Goal: Transaction & Acquisition: Purchase product/service

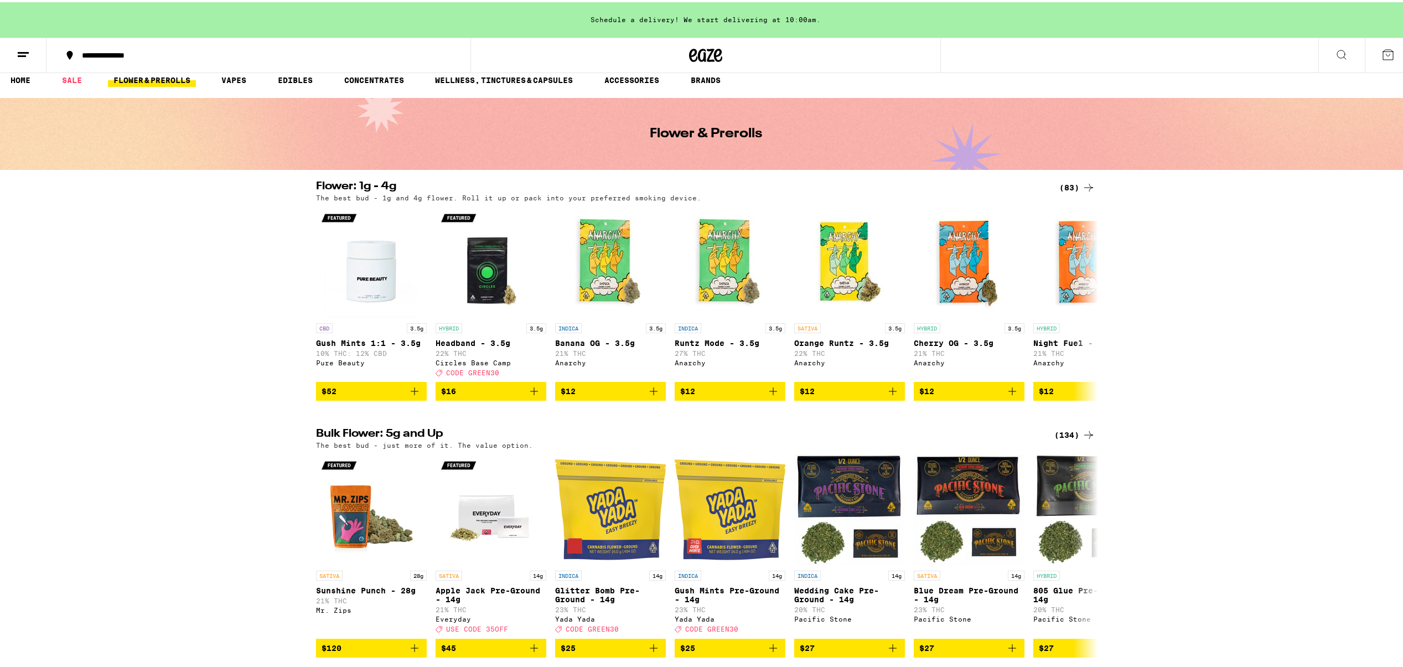
scroll to position [98, 0]
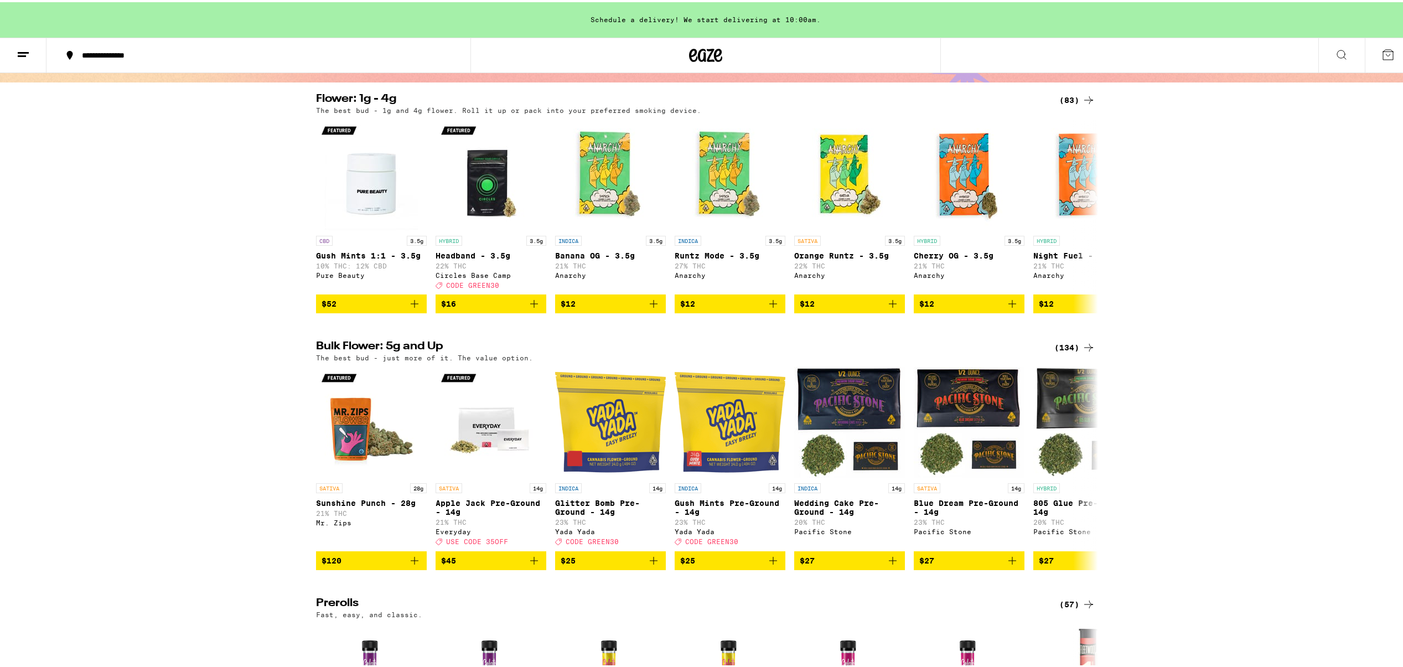
click at [1074, 350] on div "(134)" at bounding box center [1074, 345] width 41 height 13
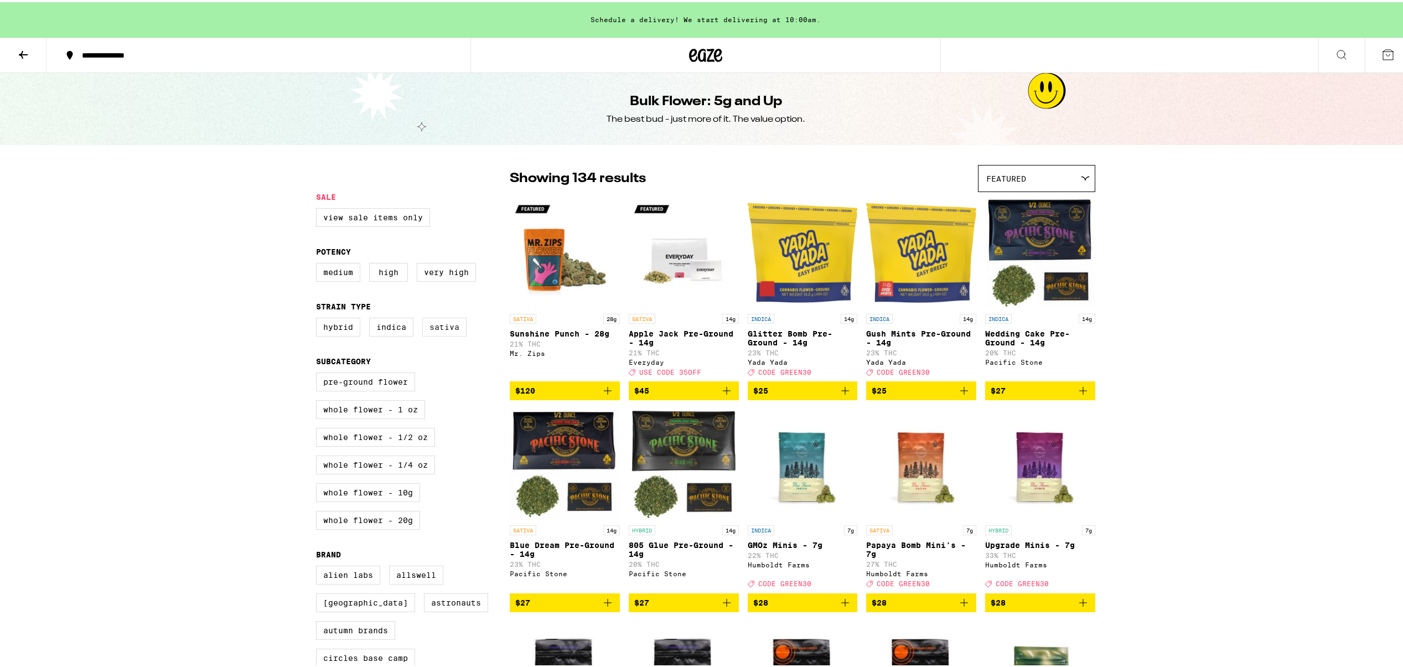
click at [442, 334] on label "Sativa" at bounding box center [444, 324] width 44 height 19
click at [319, 318] on input "Sativa" at bounding box center [318, 317] width 1 height 1
checkbox input "true"
